Goal: Task Accomplishment & Management: Complete application form

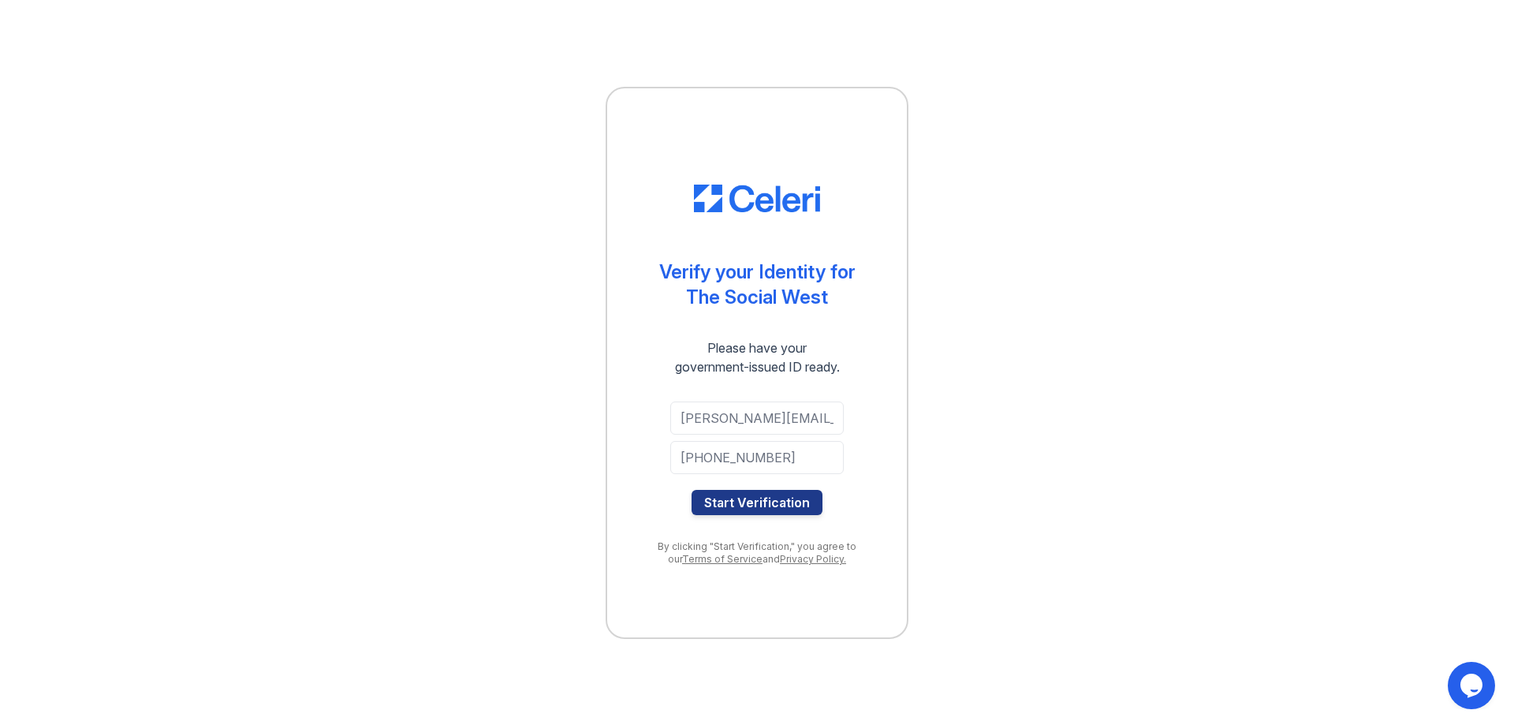
click at [349, 487] on div "Verify your Identity for The Social West Please have your government-issued ID …" at bounding box center [757, 362] width 1464 height 725
click at [798, 563] on link "Privacy Policy." at bounding box center [813, 559] width 66 height 12
click at [731, 501] on button "Start Verification" at bounding box center [757, 502] width 131 height 25
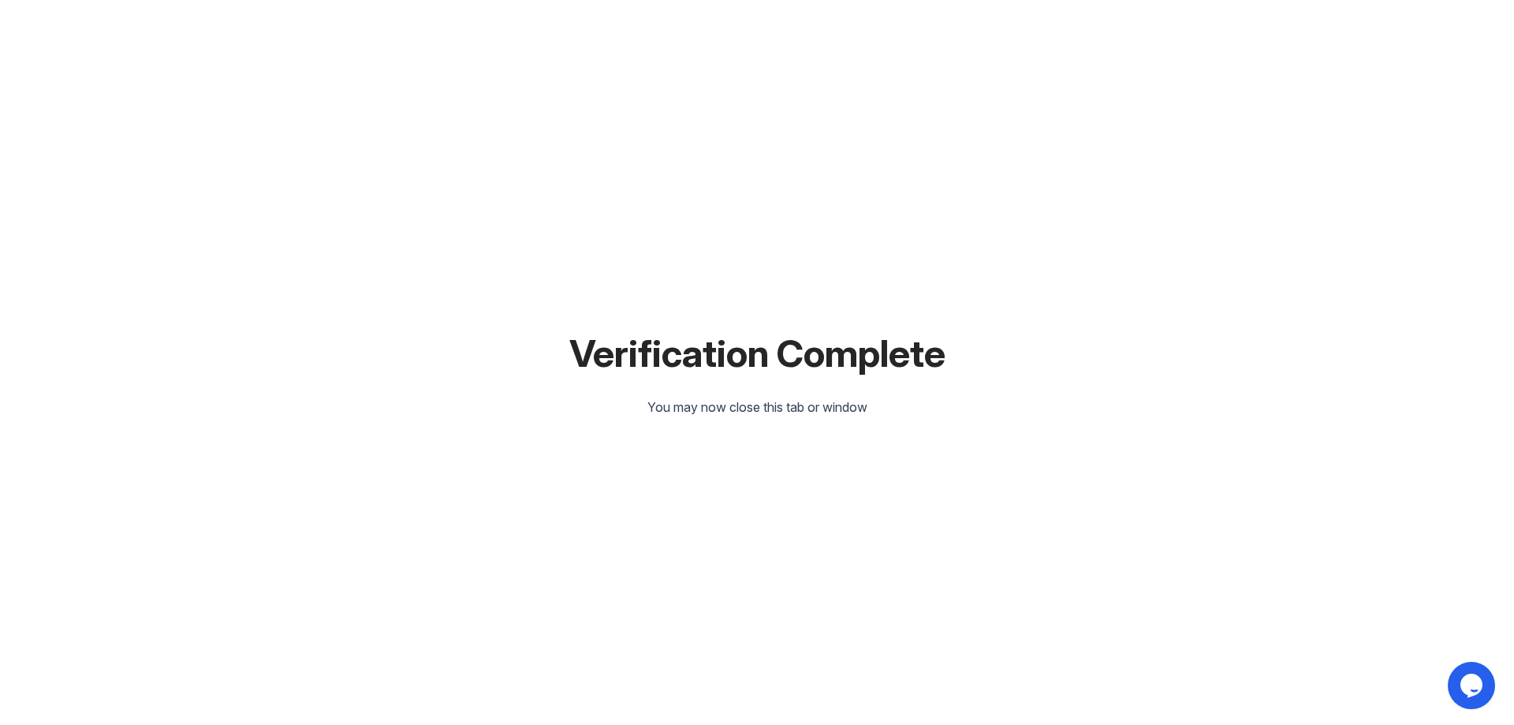
click at [886, 431] on div "Verification Complete You may now close this tab or window" at bounding box center [757, 362] width 1464 height 725
click at [837, 431] on div "Verification Complete You may now close this tab or window" at bounding box center [757, 362] width 1464 height 725
